Goal: Task Accomplishment & Management: Complete application form

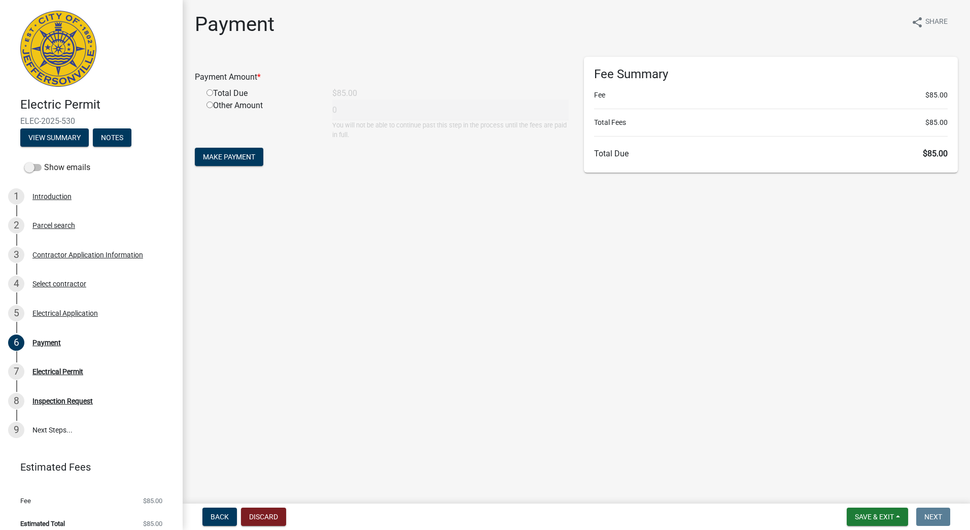
click at [211, 93] on input "radio" at bounding box center [210, 92] width 7 height 7
radio input "true"
type input "85"
click at [228, 160] on span "Make Payment" at bounding box center [229, 157] width 52 height 8
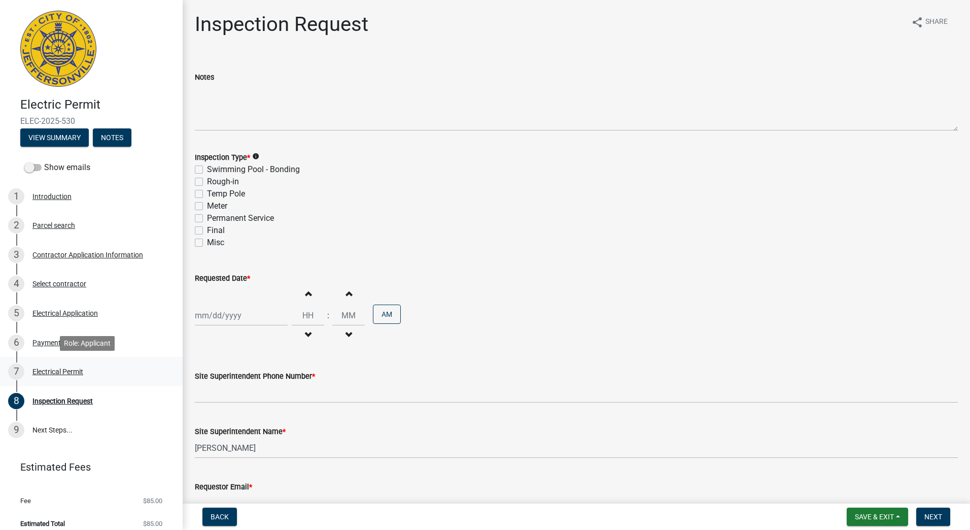
click at [61, 368] on div "Electrical Permit" at bounding box center [57, 371] width 51 height 7
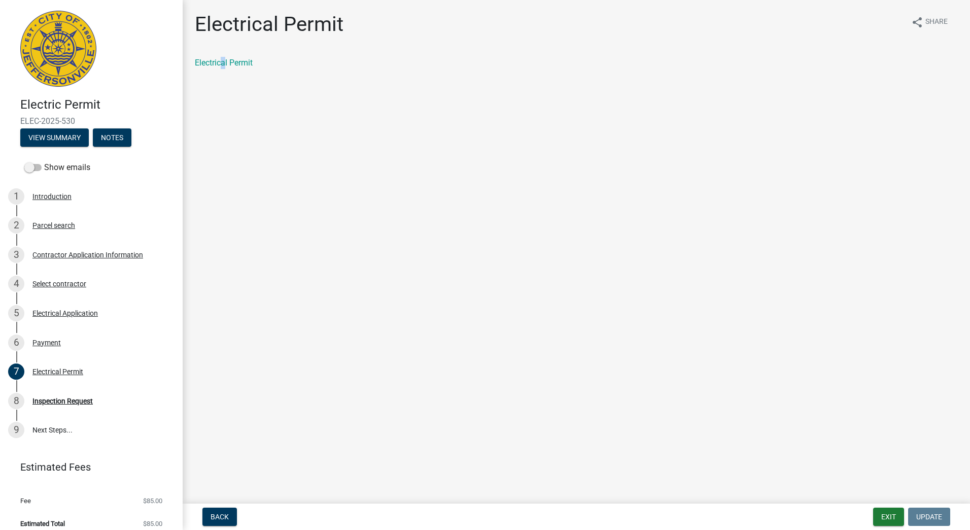
click at [224, 57] on div "Electrical Permit" at bounding box center [576, 63] width 763 height 12
drag, startPoint x: 224, startPoint y: 57, endPoint x: 205, endPoint y: 63, distance: 20.6
click at [205, 63] on link "Electrical Permit" at bounding box center [224, 63] width 58 height 10
